Goal: Check status: Check status

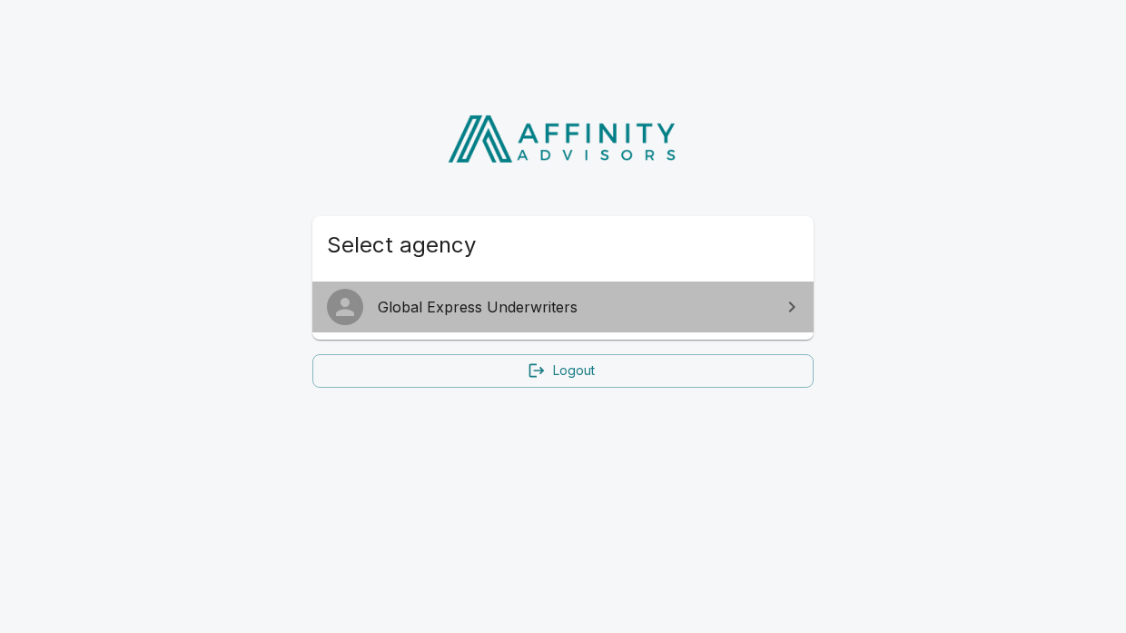
click at [478, 302] on span "Global Express Underwriters" at bounding box center [574, 307] width 392 height 22
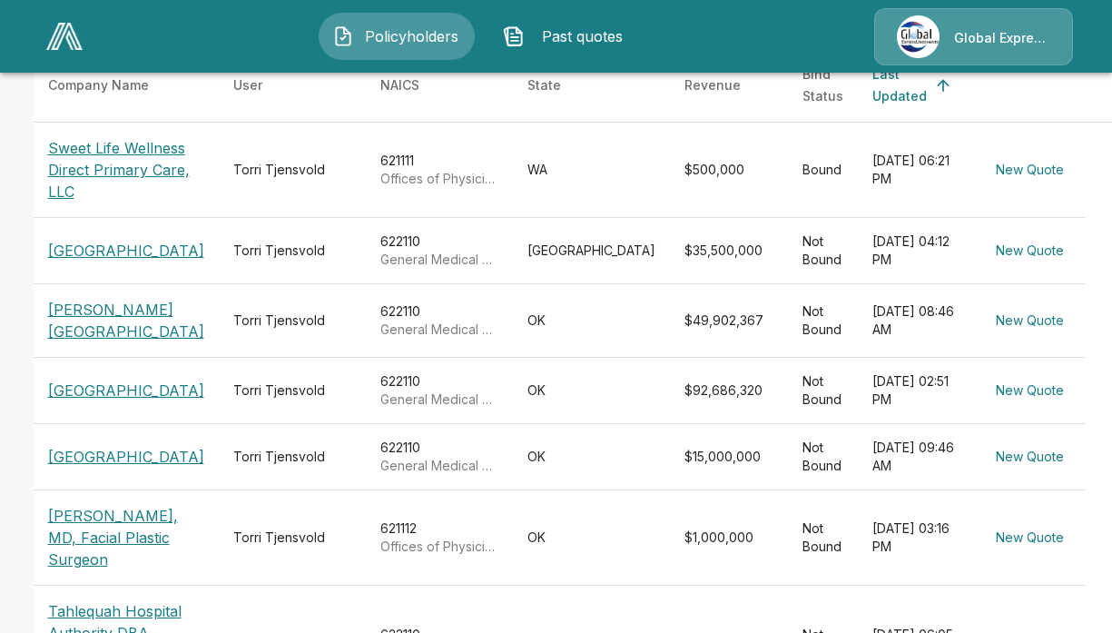
scroll to position [363, 0]
click at [124, 467] on p "[GEOGRAPHIC_DATA]" at bounding box center [126, 456] width 156 height 22
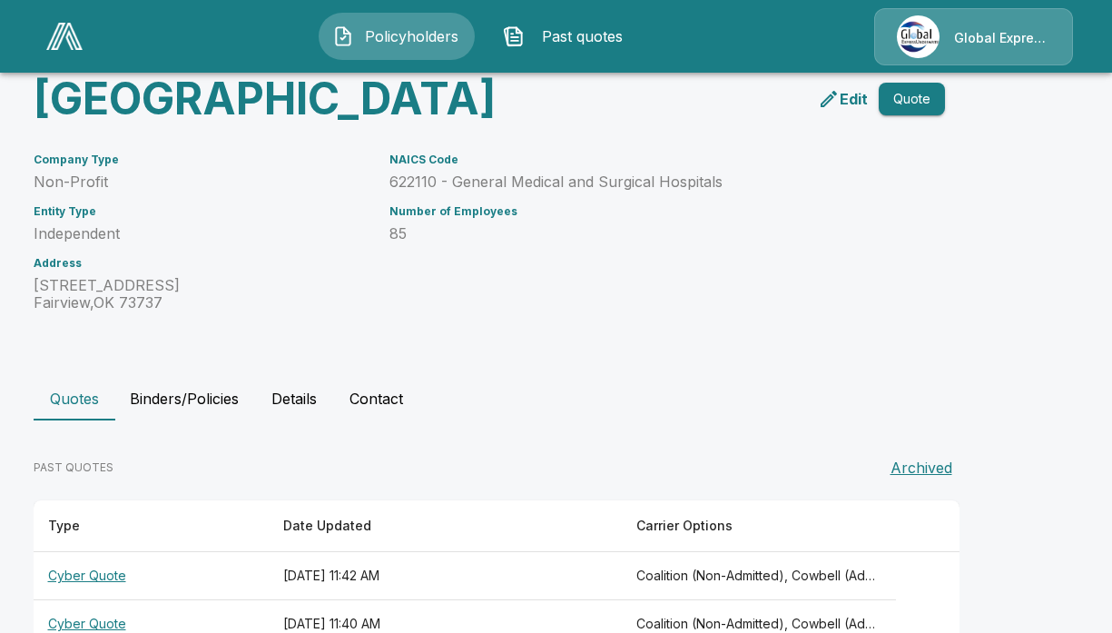
scroll to position [361, 0]
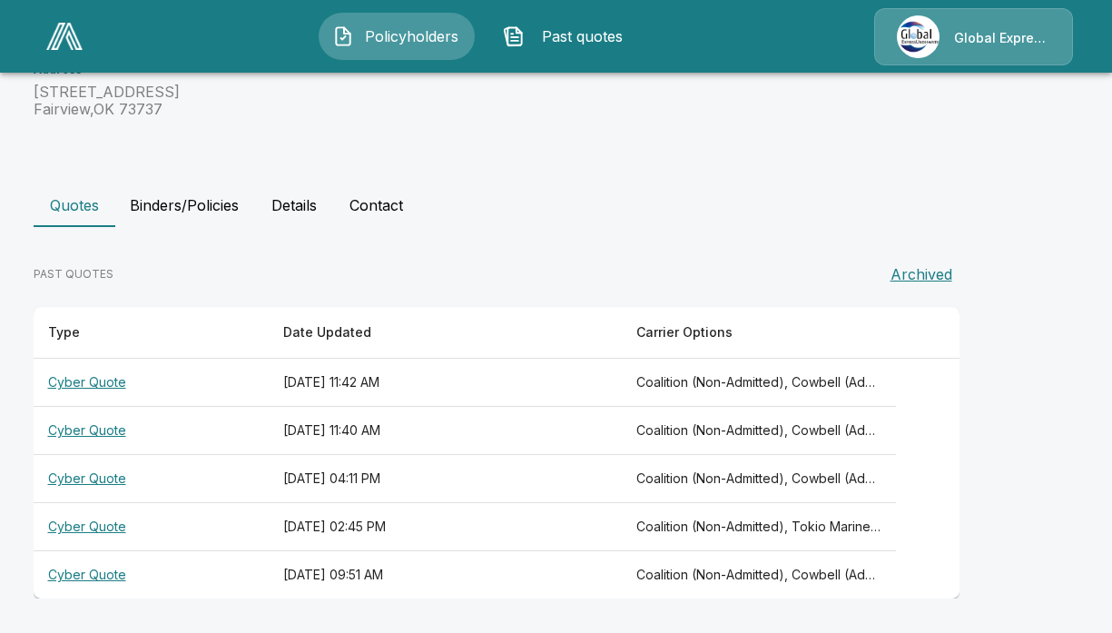
click at [88, 377] on th "Cyber Quote" at bounding box center [151, 383] width 235 height 48
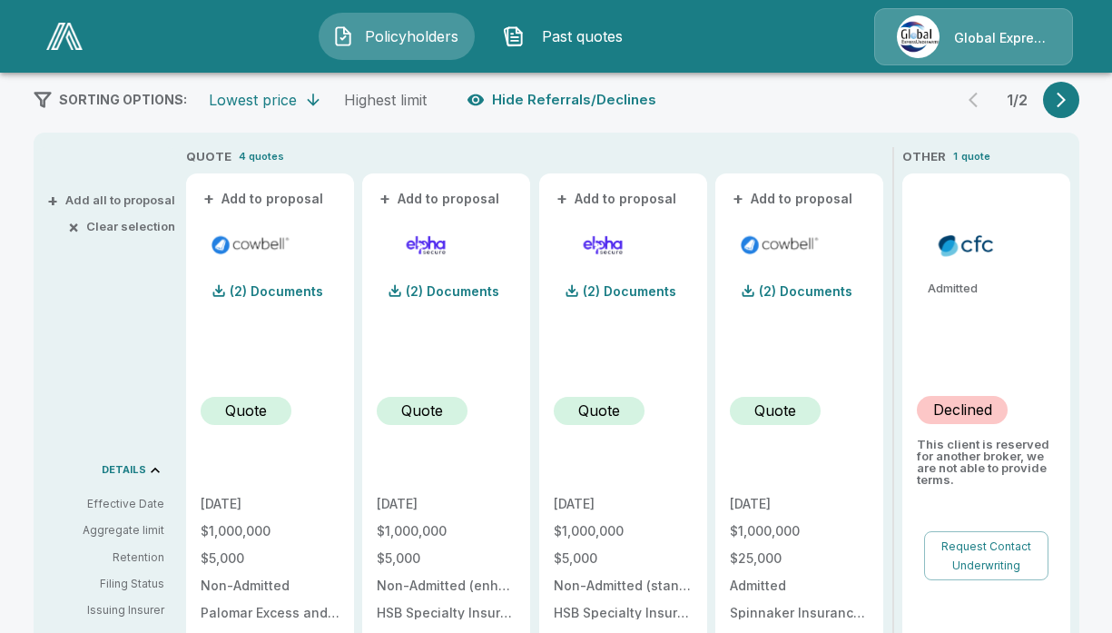
scroll to position [361, 0]
click at [823, 294] on p "(2) Documents" at bounding box center [806, 293] width 94 height 13
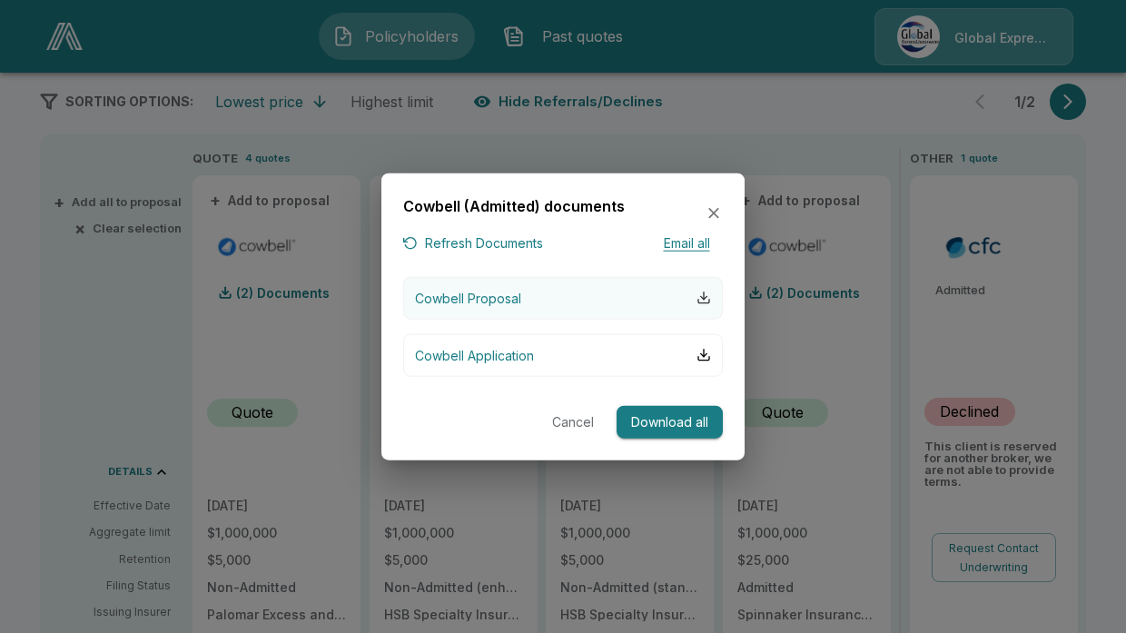
click at [707, 291] on div "button" at bounding box center [704, 298] width 15 height 15
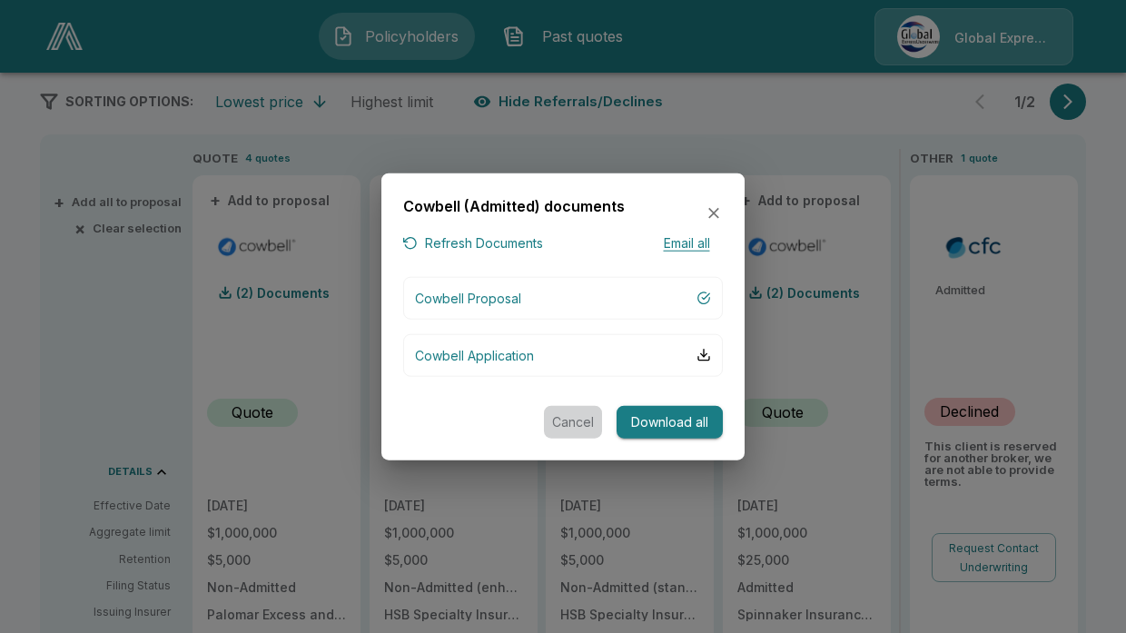
click at [579, 414] on button "Cancel" at bounding box center [573, 422] width 58 height 34
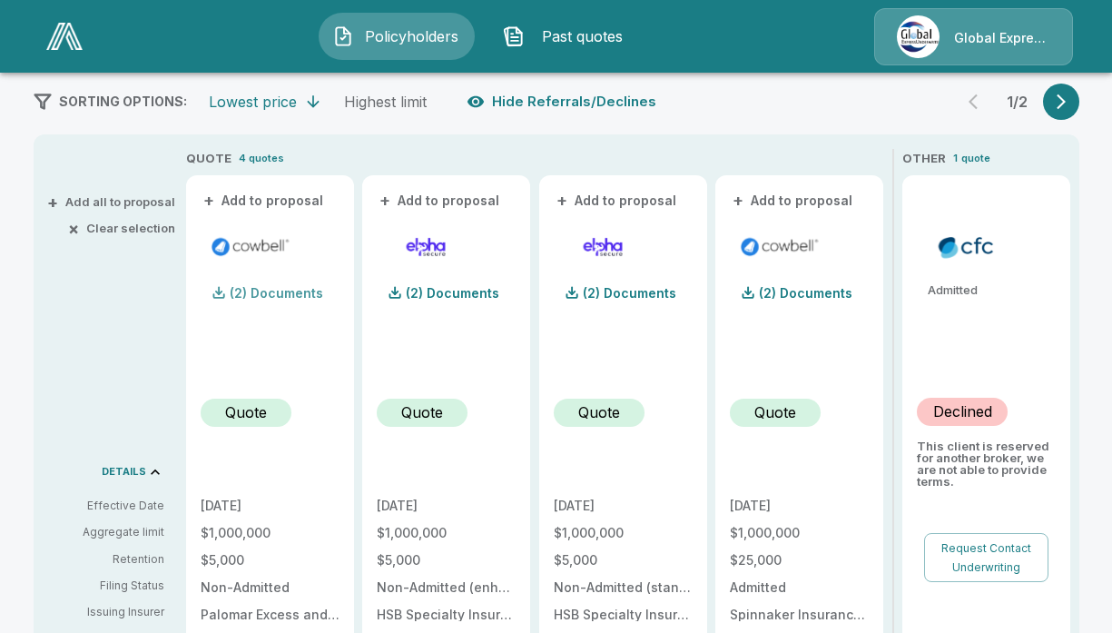
click at [265, 292] on p "(2) Documents" at bounding box center [277, 293] width 94 height 13
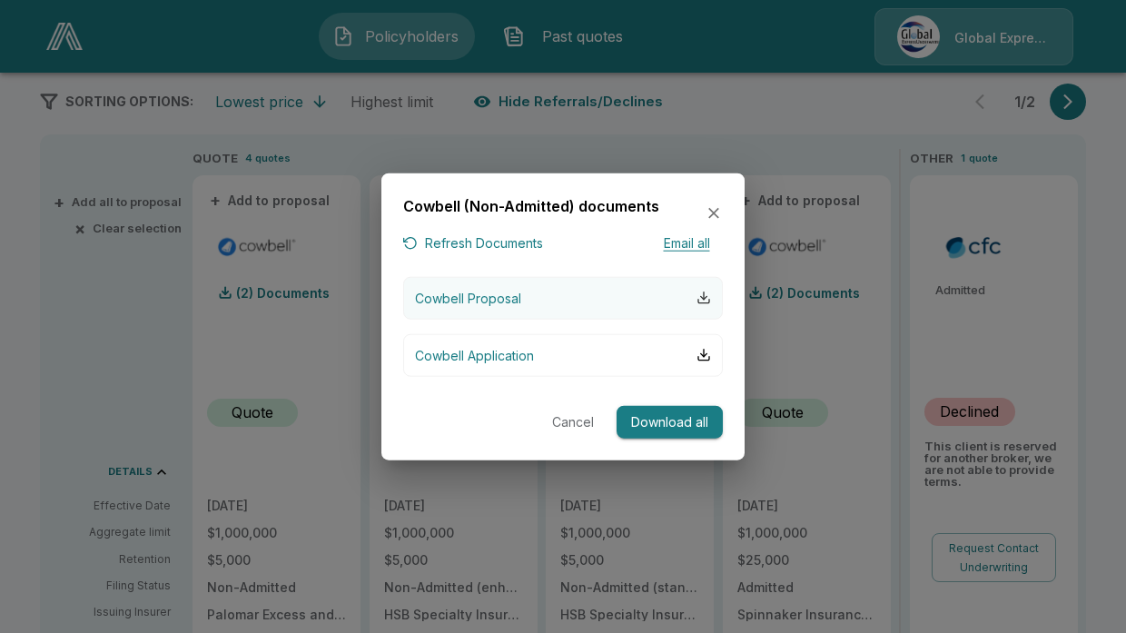
click at [700, 292] on div "button" at bounding box center [704, 298] width 15 height 15
click at [580, 420] on button "Cancel" at bounding box center [573, 422] width 58 height 34
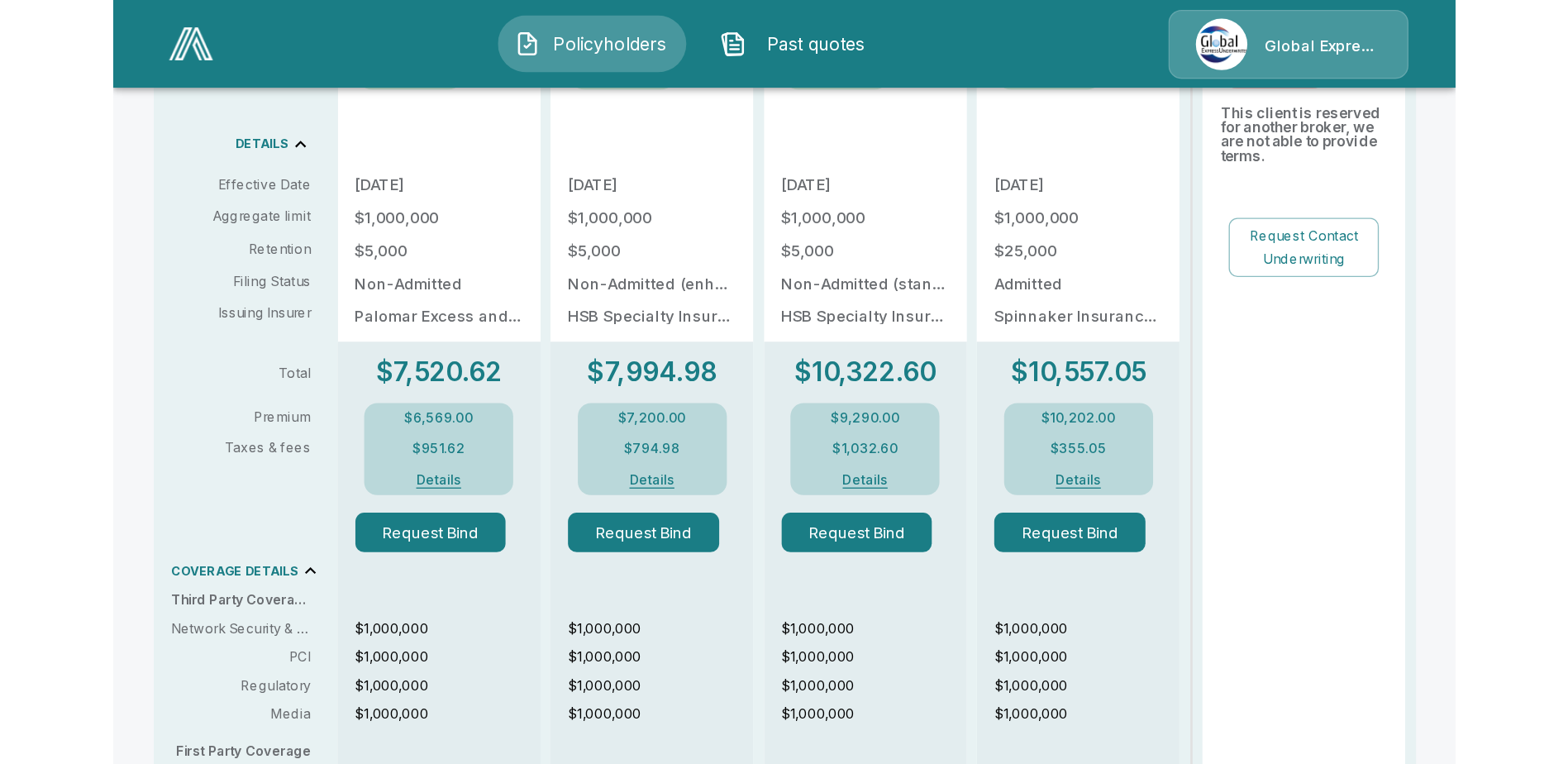
scroll to position [659, 0]
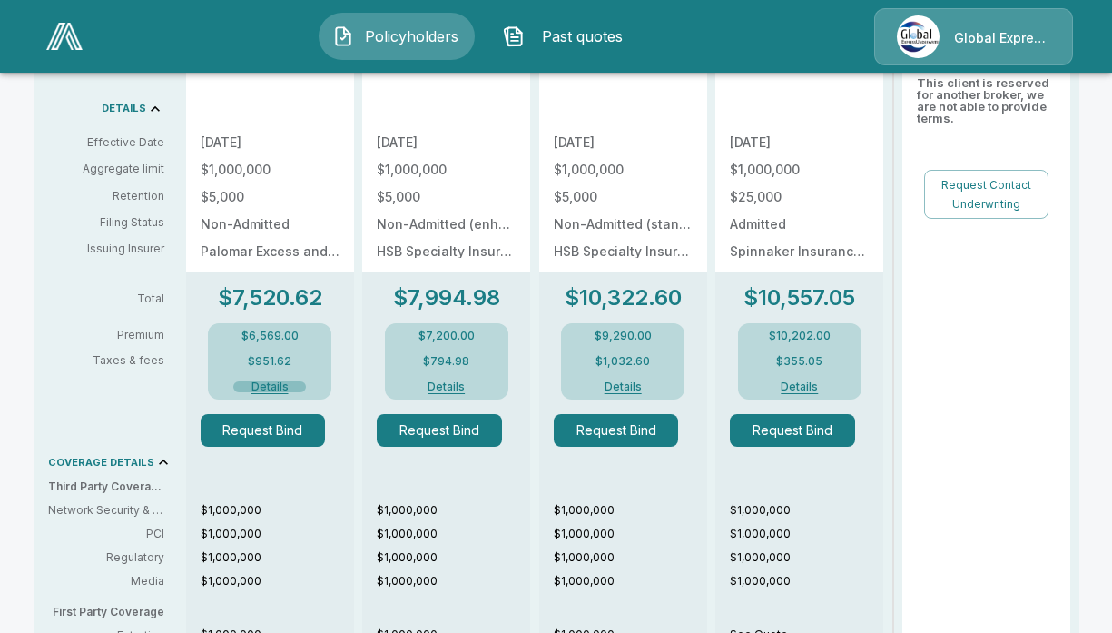
click at [282, 387] on button "Details" at bounding box center [269, 386] width 73 height 11
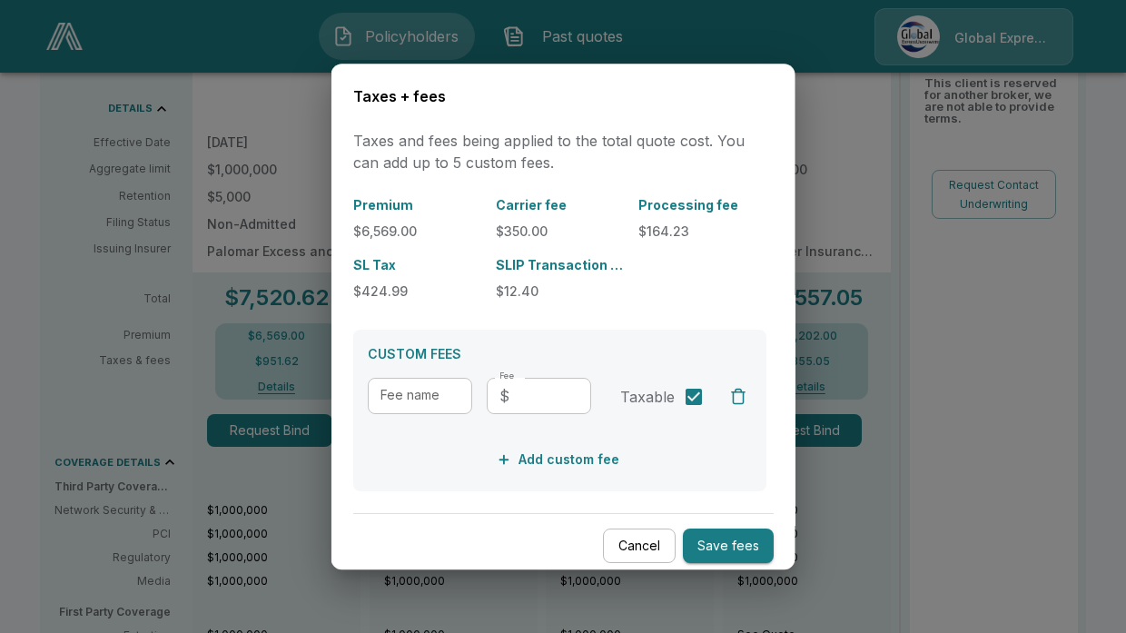
click at [613, 538] on button "Cancel" at bounding box center [639, 546] width 73 height 35
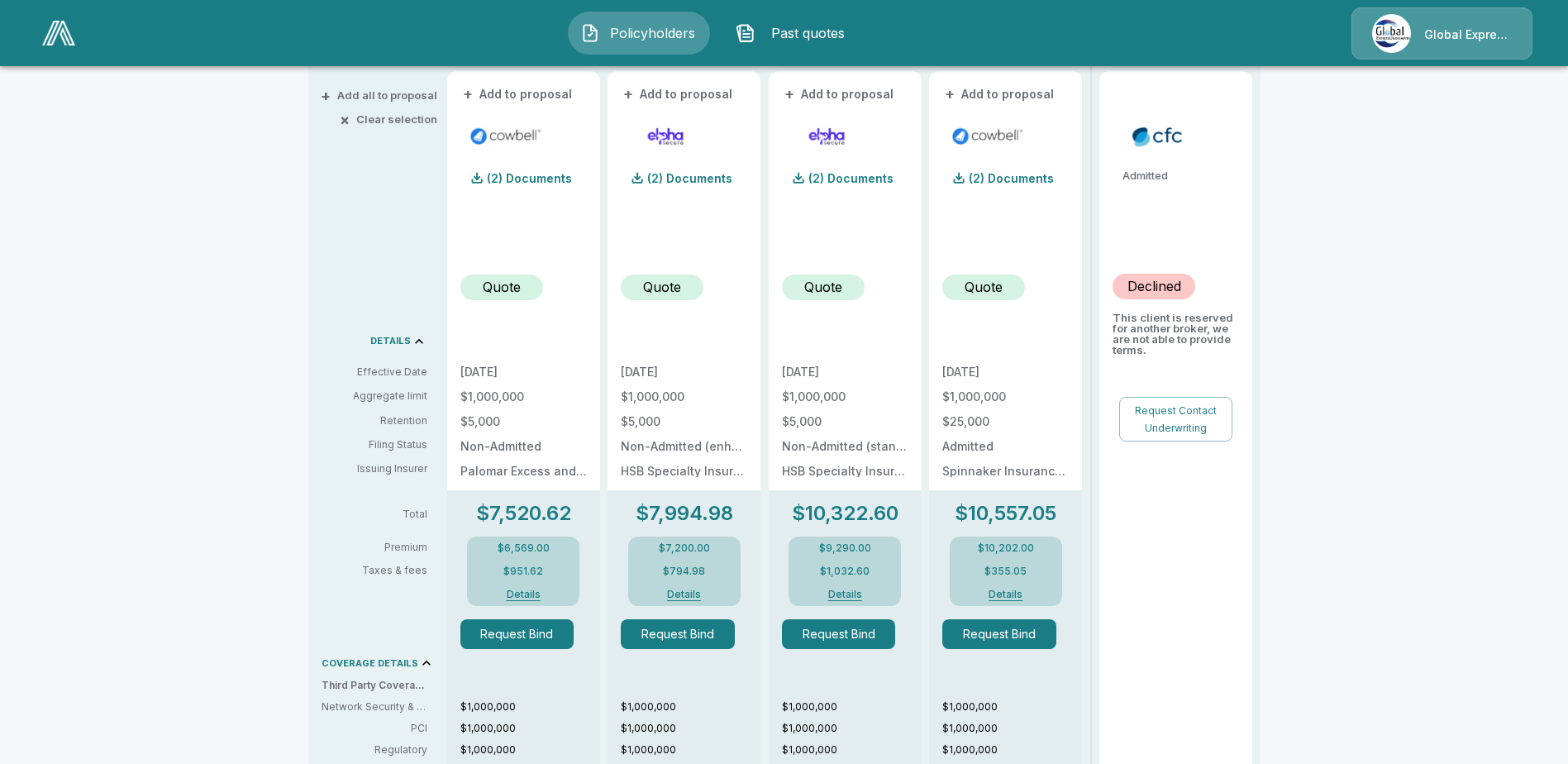
scroll to position [0, 0]
